Goal: Transaction & Acquisition: Purchase product/service

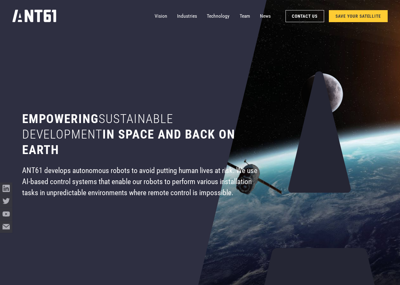
click at [361, 15] on link "SAVE YOUR SATELLITE" at bounding box center [358, 16] width 59 height 12
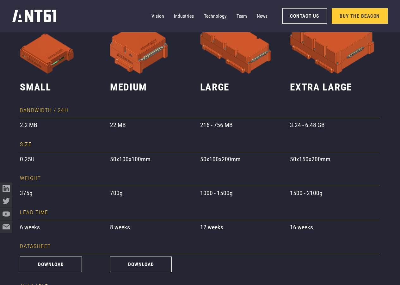
scroll to position [538, 0]
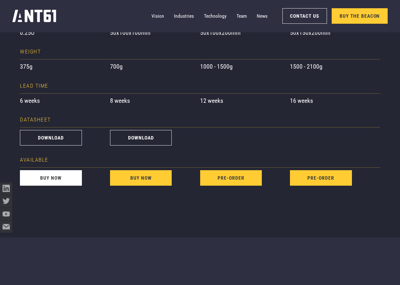
click at [68, 178] on link "buy now" at bounding box center [51, 178] width 62 height 16
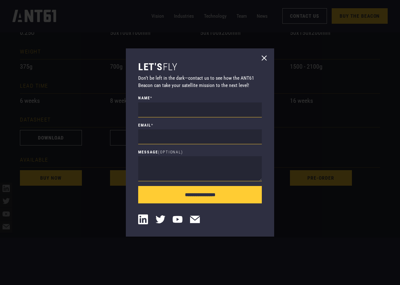
click at [262, 55] on icon at bounding box center [265, 58] width 10 height 10
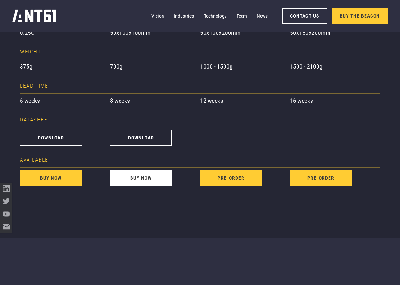
click at [121, 181] on link "buy now" at bounding box center [141, 178] width 62 height 16
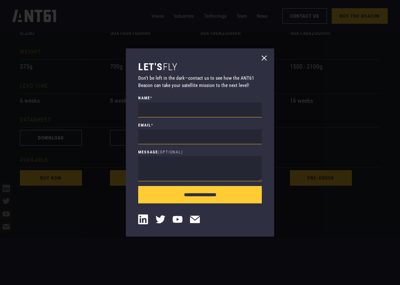
click at [264, 56] on icon at bounding box center [265, 58] width 10 height 10
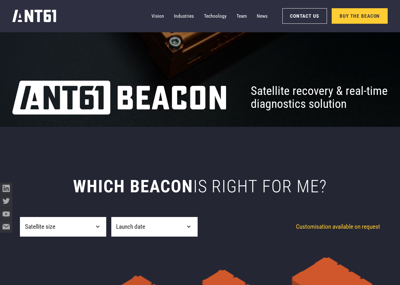
scroll to position [0, 0]
